Goal: Find specific page/section: Find specific page/section

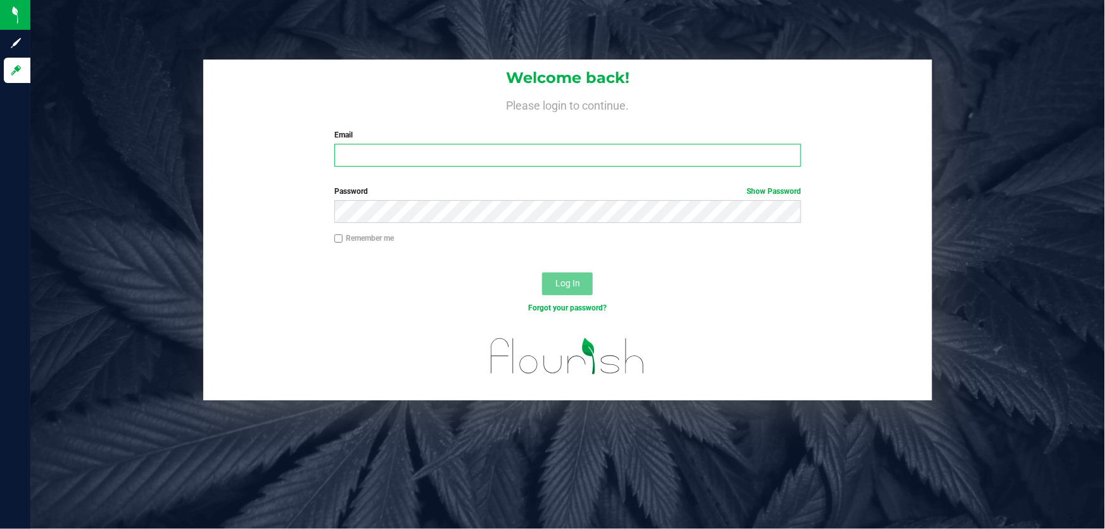
click at [400, 148] on input "Email" at bounding box center [567, 155] width 467 height 23
type input "[EMAIL_ADDRESS][DOMAIN_NAME]"
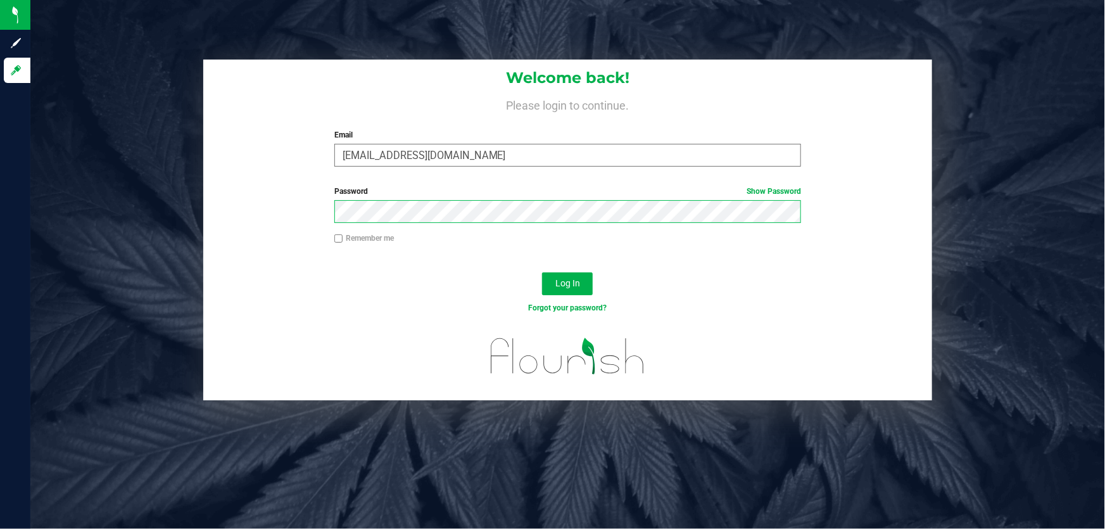
click at [542, 272] on button "Log In" at bounding box center [567, 283] width 51 height 23
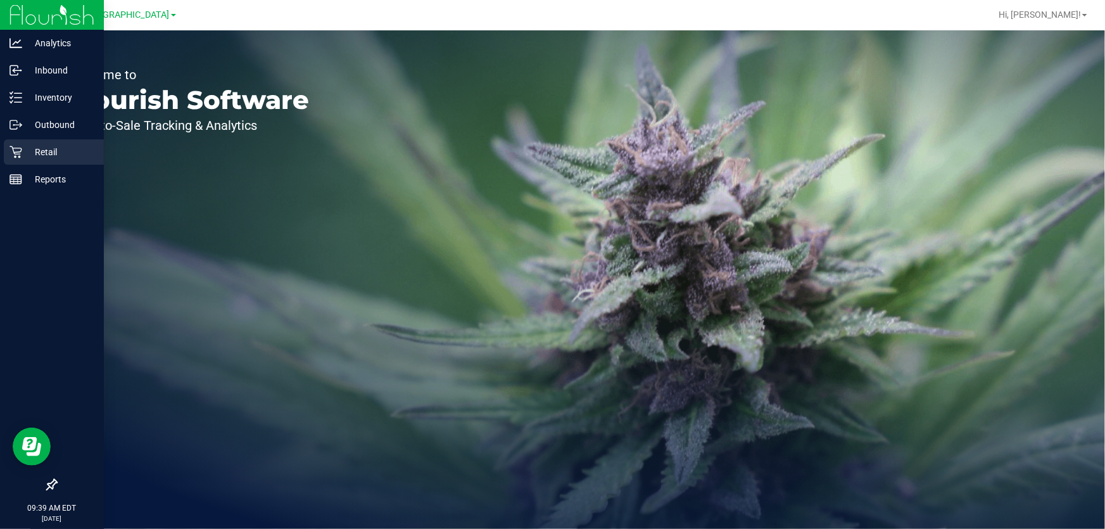
click at [37, 160] on div "Retail" at bounding box center [54, 151] width 100 height 25
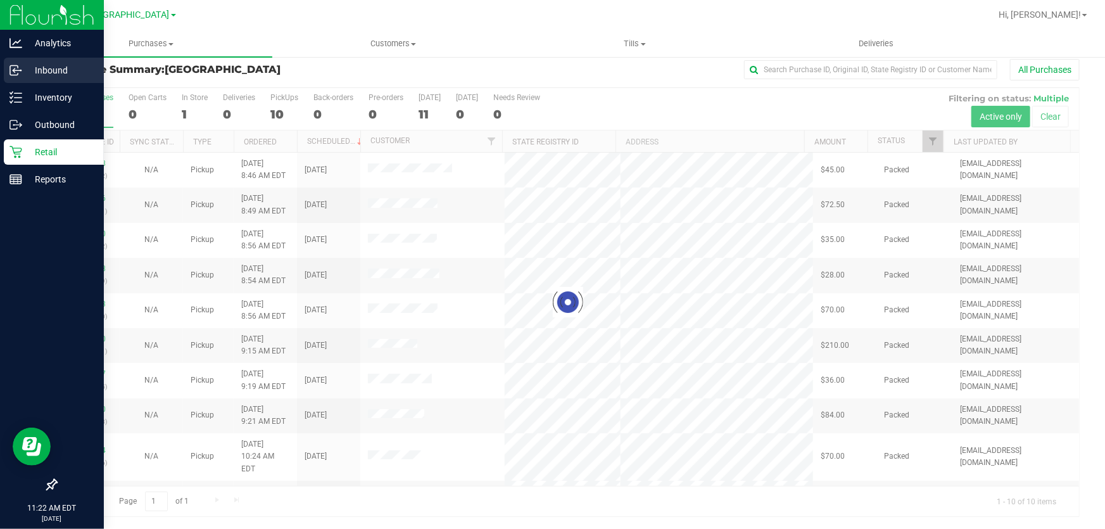
click at [41, 65] on p "Inbound" at bounding box center [60, 70] width 76 height 15
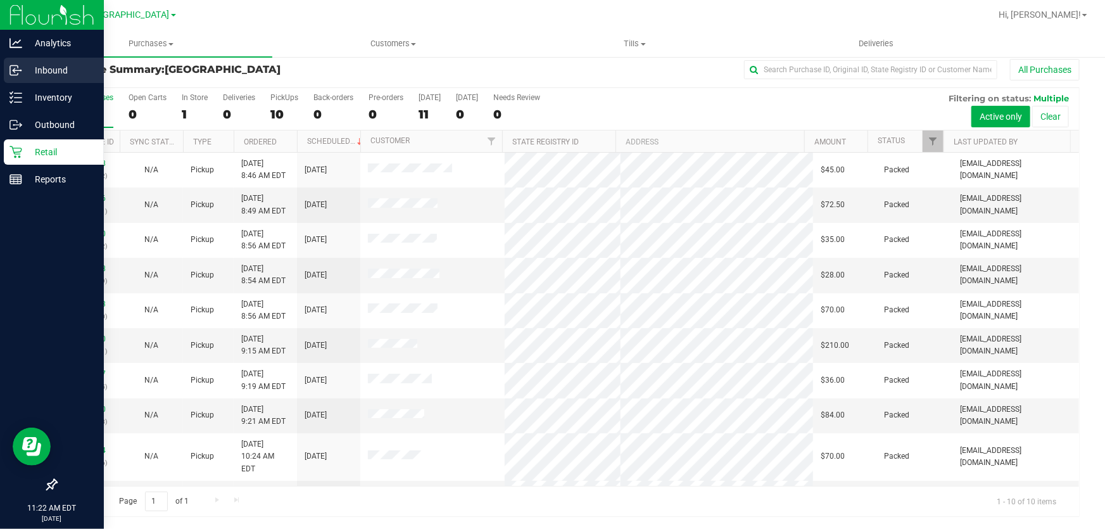
click at [46, 65] on p "Inbound" at bounding box center [60, 70] width 76 height 15
